Goal: Communication & Community: Answer question/provide support

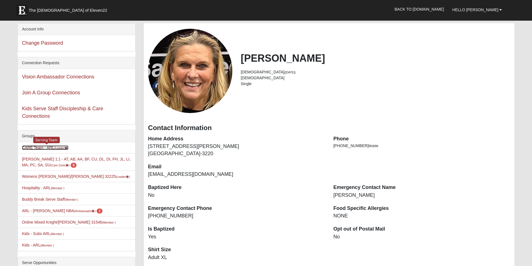
click at [45, 147] on link "CARE Team - ARL (Leader )" at bounding box center [45, 147] width 46 height 4
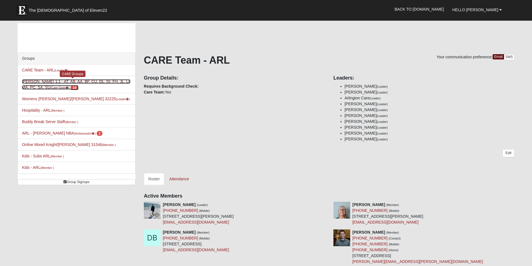
click at [34, 82] on link "Robin Bedwell 1:1 - AT, AB, AA, BF, CU, DL, DI, FH, JL, LI, MA, PC, SA, SU (Car…" at bounding box center [76, 84] width 109 height 10
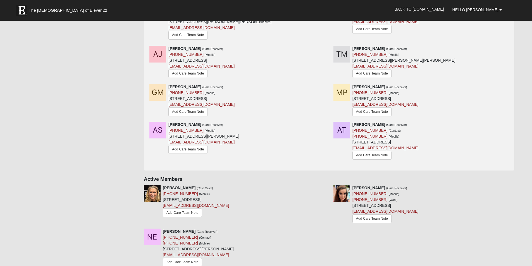
scroll to position [223, 0]
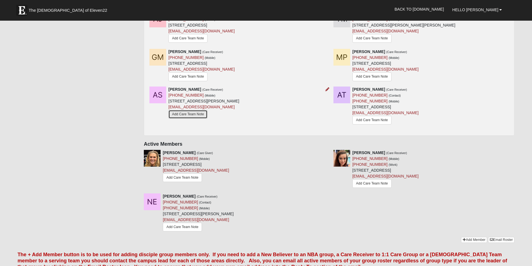
click at [186, 116] on link "Add Care Team Note" at bounding box center [187, 114] width 39 height 9
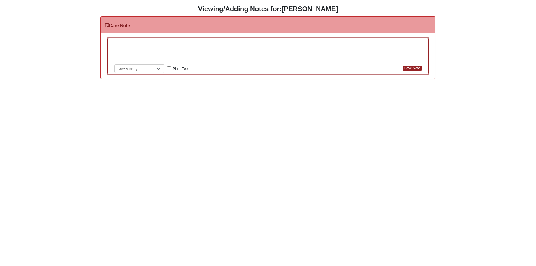
click at [127, 41] on div at bounding box center [268, 50] width 320 height 25
click at [406, 67] on button "Save Note" at bounding box center [412, 68] width 19 height 5
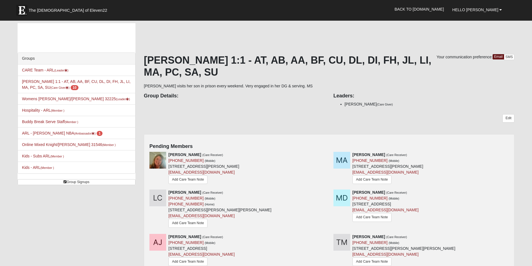
scroll to position [75, 0]
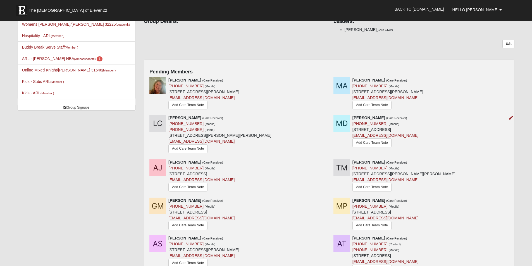
click at [342, 124] on img at bounding box center [341, 123] width 17 height 17
click at [373, 143] on link "Add Care Team Note" at bounding box center [371, 142] width 39 height 9
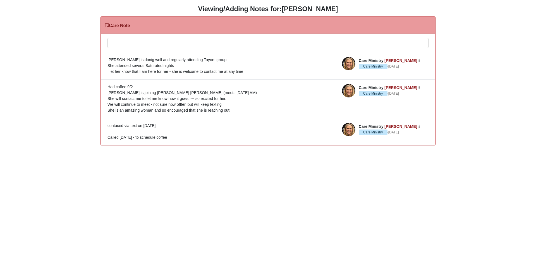
click at [116, 41] on div at bounding box center [268, 50] width 320 height 25
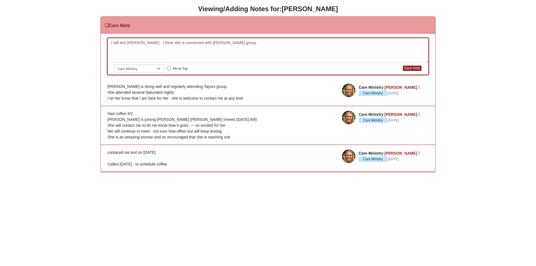
click at [111, 44] on div "I will text Maddie - I think she is connected with Taylor's group." at bounding box center [268, 50] width 320 height 25
click at [416, 68] on button "Save Note" at bounding box center [412, 68] width 19 height 5
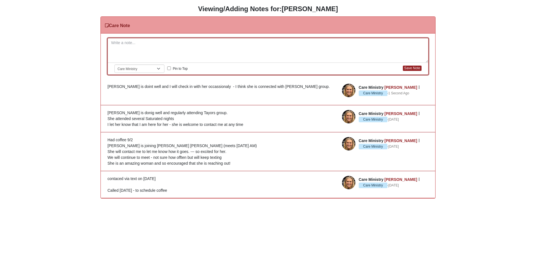
click at [144, 90] on article "Care Ministry Robin Bedwell Care Ministry · 1 Second Ago Edit Watch Delete Madd…" at bounding box center [268, 92] width 334 height 26
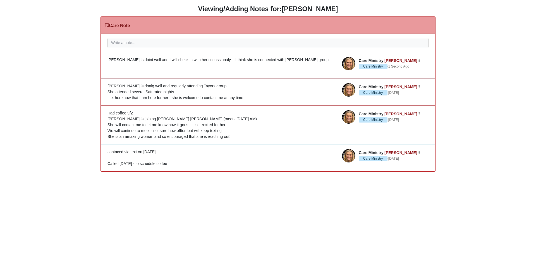
click at [134, 59] on div "Maddie is doint well and I will check in with her occassionaly - I think she is…" at bounding box center [267, 60] width 321 height 6
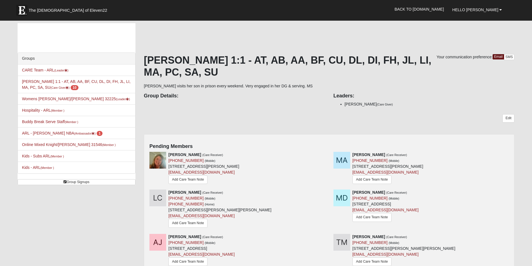
scroll to position [75, 0]
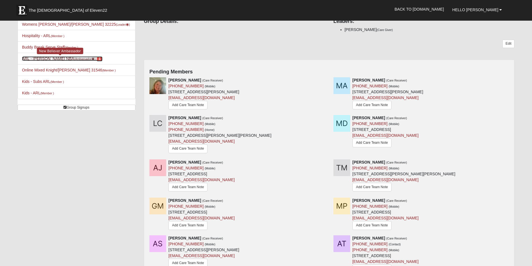
click at [53, 59] on link "ARL - Robin Bedwell NBA (Ambassador ) 1" at bounding box center [62, 58] width 81 height 4
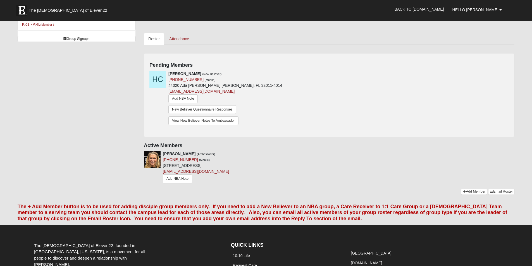
scroll to position [149, 0]
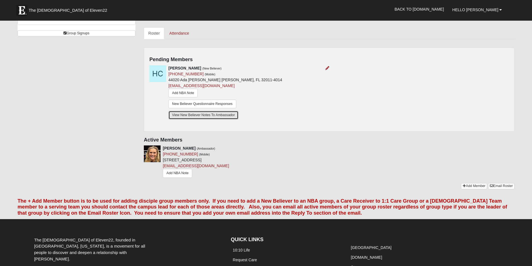
click at [188, 112] on link "View New Believer Notes To Ambassador" at bounding box center [203, 115] width 70 height 9
click at [186, 92] on link "Add NBA Note" at bounding box center [182, 93] width 29 height 9
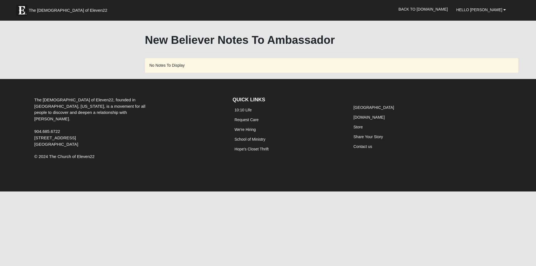
click at [154, 63] on div "No Notes To Display" at bounding box center [331, 65] width 373 height 15
click at [194, 64] on div "No Notes To Display" at bounding box center [331, 65] width 373 height 15
click at [195, 64] on div "No Notes To Display" at bounding box center [331, 65] width 373 height 15
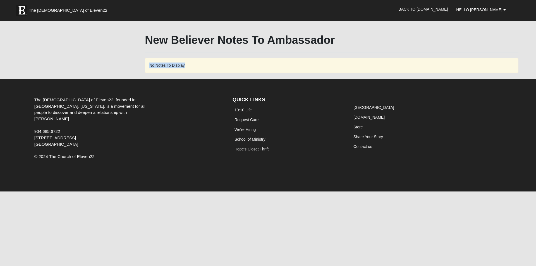
click at [195, 64] on div "No Notes To Display" at bounding box center [331, 65] width 373 height 15
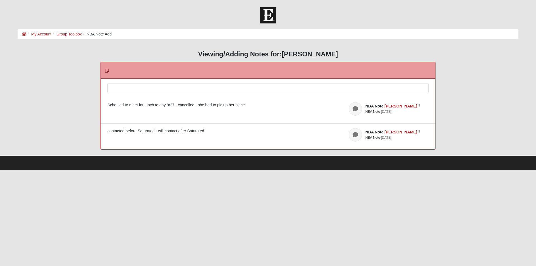
click at [119, 85] on div at bounding box center [268, 95] width 320 height 25
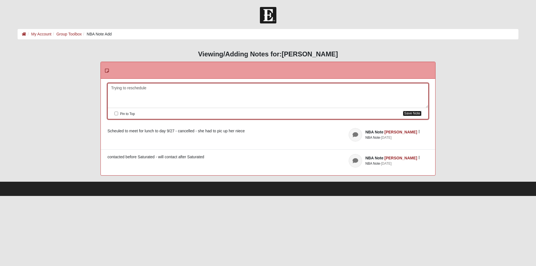
click at [415, 113] on button "Save Note" at bounding box center [412, 113] width 19 height 5
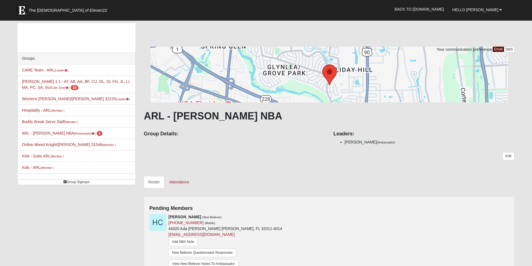
scroll to position [149, 0]
